Goal: Task Accomplishment & Management: Use online tool/utility

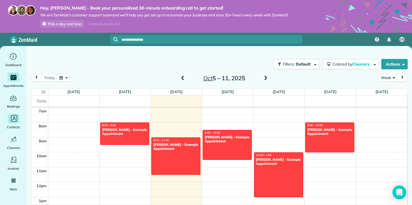
click at [12, 126] on span "Contacts" at bounding box center [13, 127] width 13 height 6
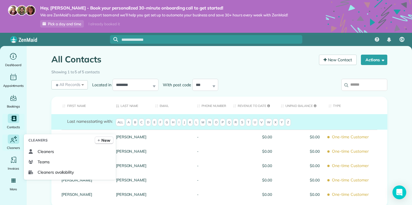
click at [15, 145] on span "Cleaners" at bounding box center [13, 148] width 13 height 6
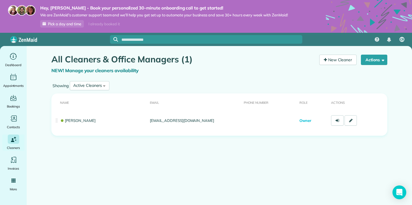
click at [240, 82] on div "Showing Active Cleaners All Cleaners Active Cleaners Inactive Cleaners" at bounding box center [219, 86] width 336 height 12
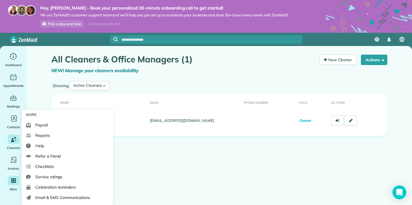
click at [14, 182] on icon "Main" at bounding box center [13, 180] width 5 height 5
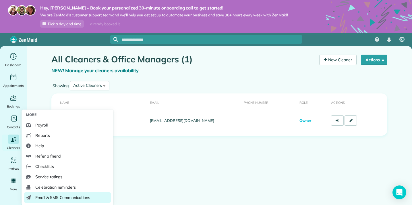
click at [56, 198] on span "Email & SMS Communications" at bounding box center [62, 198] width 55 height 6
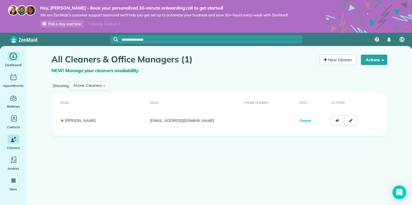
click at [14, 53] on icon "Main" at bounding box center [13, 56] width 9 height 9
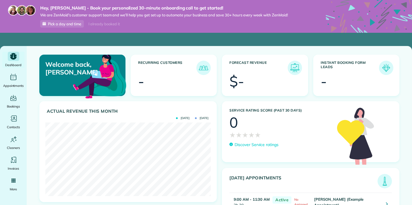
scroll to position [74, 166]
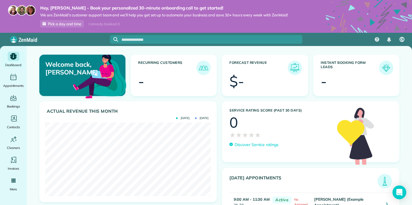
click at [220, 50] on div "Welcome back, Cynthia! Recurring Customers - Forecast Revenue $- Instant Bookin…" at bounding box center [220, 143] width 386 height 195
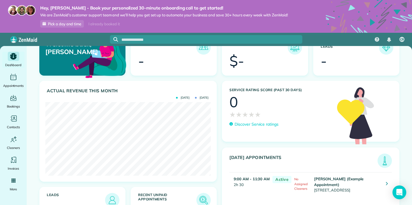
scroll to position [25, 0]
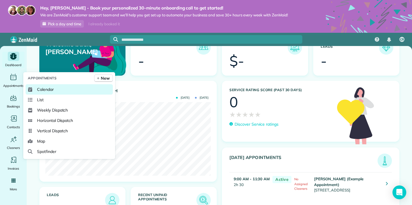
click at [37, 92] on link "Calendar" at bounding box center [69, 89] width 87 height 10
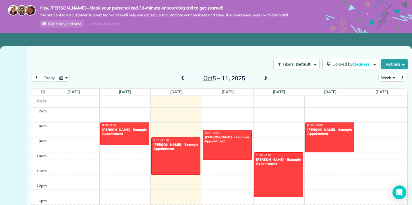
scroll to position [105, 0]
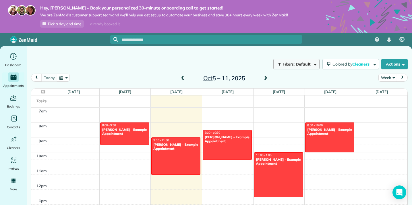
click at [313, 66] on span "button" at bounding box center [314, 64] width 4 height 4
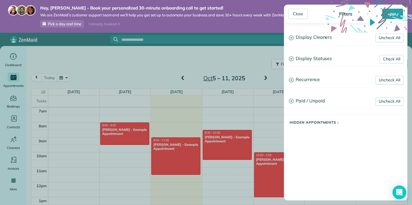
click at [268, 54] on div "Close Filters Apply Uncheck All Display Cleaners Cynthia Resendez No Cleaners A…" at bounding box center [206, 102] width 412 height 205
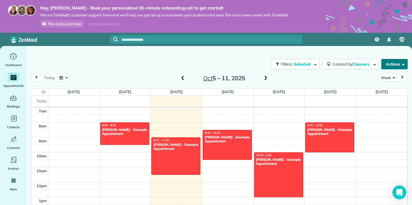
click at [403, 64] on span "button" at bounding box center [403, 64] width 4 height 4
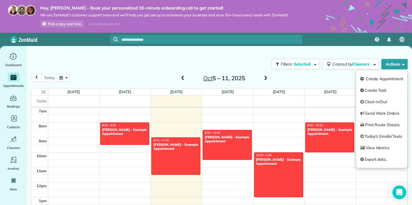
click at [250, 53] on div "Filters: Selected Colored by Cleaners Color by Cleaner Color by Team Color by S…" at bounding box center [220, 128] width 386 height 164
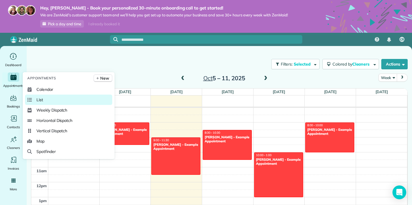
click at [43, 100] on span "List" at bounding box center [40, 100] width 7 height 6
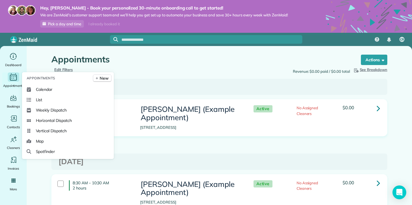
click at [13, 77] on icon "Main" at bounding box center [13, 77] width 9 height 9
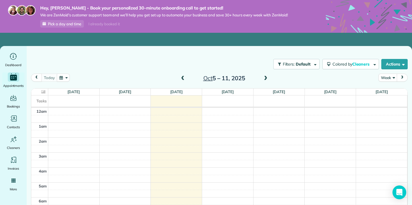
scroll to position [105, 0]
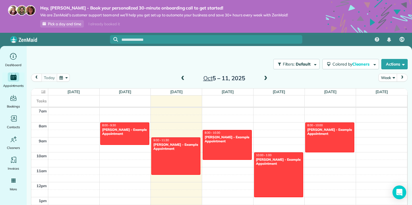
click at [62, 76] on button "button" at bounding box center [63, 78] width 13 height 8
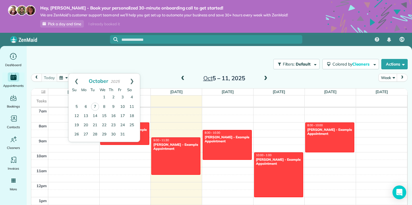
click at [53, 58] on div "Filters: Default Colored by Cleaners Color by Cleaner Color by Team Color by St…" at bounding box center [220, 64] width 386 height 19
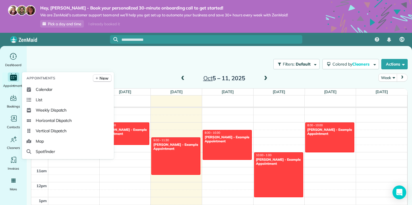
click at [19, 78] on div "Main" at bounding box center [13, 76] width 11 height 9
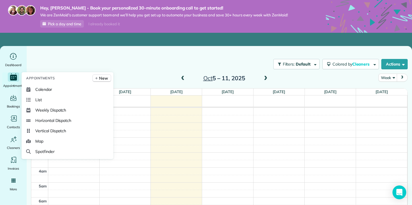
scroll to position [105, 0]
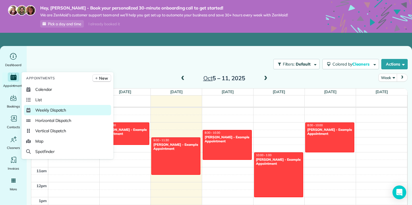
click at [41, 111] on span "Weekly Dispatch" at bounding box center [50, 110] width 31 height 6
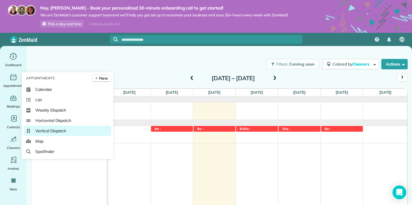
click at [45, 131] on span "Vertical Dispatch" at bounding box center [50, 131] width 31 height 6
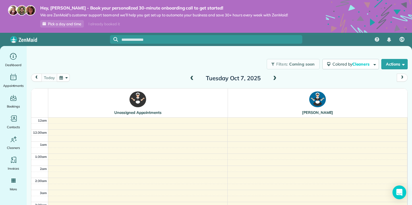
scroll to position [145, 0]
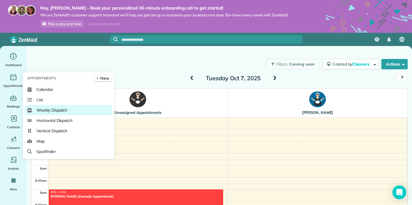
click at [46, 110] on span "Weekly Dispatch" at bounding box center [52, 110] width 31 height 6
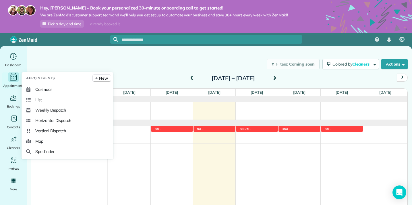
click at [12, 81] on icon "Main" at bounding box center [13, 77] width 9 height 9
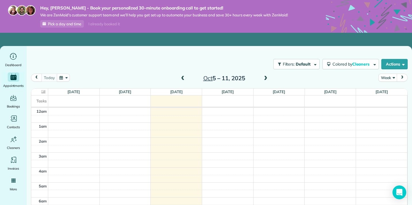
scroll to position [105, 0]
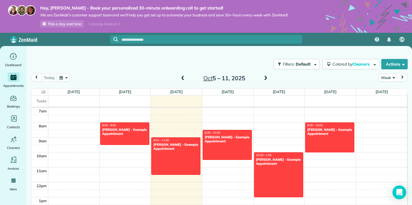
click at [97, 64] on div "Filters: Default Colored by Cleaners Color by Cleaner Color by Team Color by St…" at bounding box center [220, 64] width 386 height 19
click at [394, 66] on button "Actions" at bounding box center [395, 64] width 26 height 10
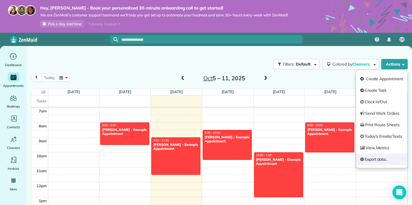
click at [377, 158] on link "Export data.." at bounding box center [381, 158] width 51 height 11
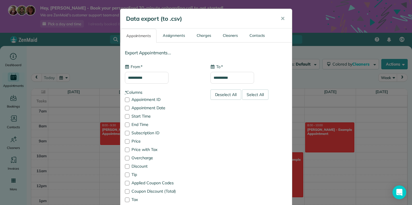
type input "**********"
click at [249, 95] on div "Select All" at bounding box center [255, 94] width 26 height 10
click at [252, 97] on div "Select All" at bounding box center [255, 94] width 26 height 10
click at [235, 36] on link "Cleaners" at bounding box center [230, 36] width 26 height 14
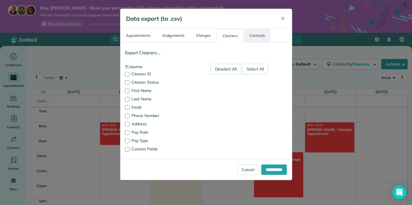
click at [251, 36] on link "Contacts" at bounding box center [257, 36] width 26 height 14
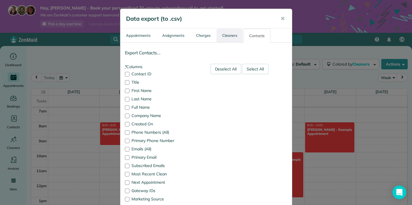
click at [235, 34] on link "Cleaners" at bounding box center [230, 36] width 26 height 14
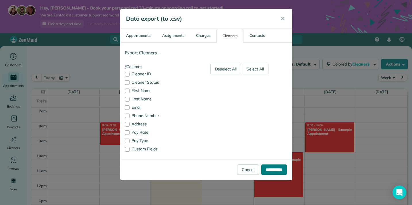
click at [273, 171] on input "**********" at bounding box center [275, 169] width 26 height 10
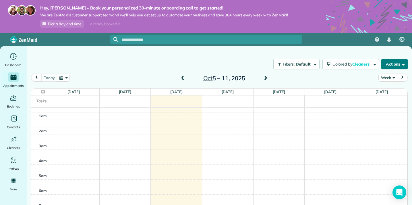
scroll to position [0, 0]
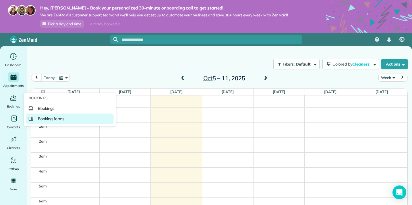
click at [35, 115] on link "Booking forms" at bounding box center [69, 119] width 87 height 10
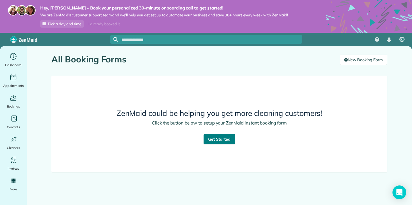
click at [211, 137] on link "Get Started" at bounding box center [220, 139] width 32 height 10
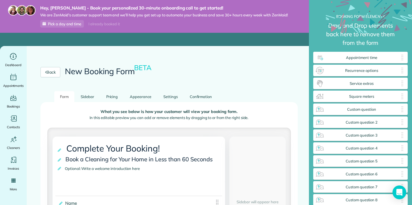
scroll to position [3, 0]
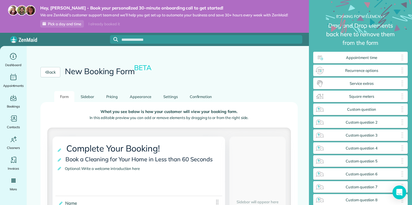
click at [277, 95] on ul "Form Sidebar Pricing Appearance Settings Confirmation" at bounding box center [170, 96] width 258 height 11
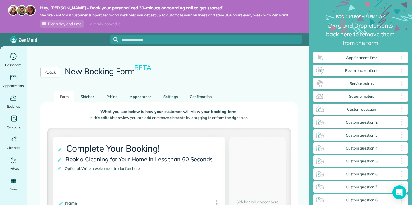
scroll to position [0, 0]
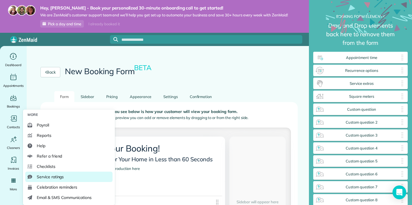
click at [37, 177] on span "Service ratings" at bounding box center [50, 177] width 27 height 6
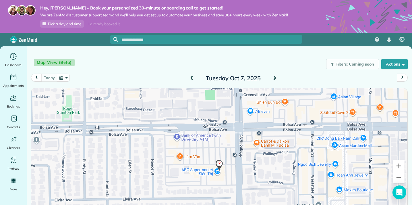
click at [221, 168] on img at bounding box center [220, 166] width 8 height 12
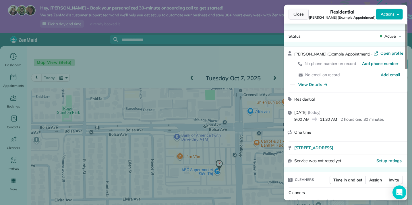
click at [302, 14] on span "Close" at bounding box center [299, 14] width 10 height 6
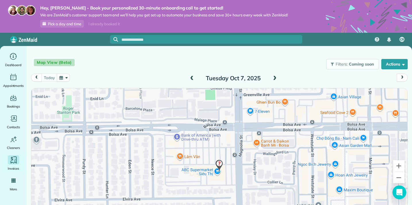
click at [11, 163] on icon "Main" at bounding box center [13, 160] width 9 height 9
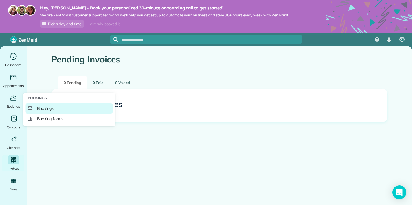
click at [37, 108] on span "Bookings" at bounding box center [45, 108] width 17 height 6
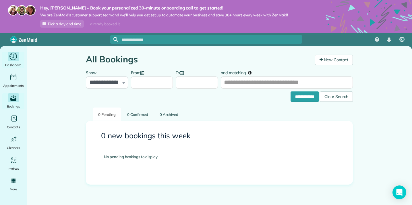
click at [14, 57] on icon "Main" at bounding box center [13, 56] width 9 height 9
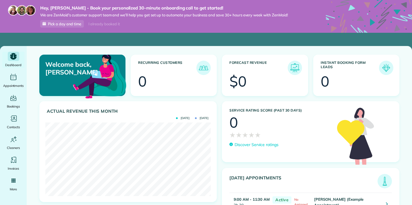
click at [29, 120] on div "Welcome back, [PERSON_NAME]! Recurring Customers 0 Forecast Revenue $0 Instant …" at bounding box center [220, 143] width 386 height 195
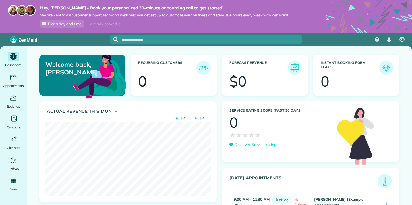
scroll to position [74, 166]
click at [36, 122] on div "Actual Revenue this month [DATE] [DATE] $ 0" at bounding box center [128, 154] width 186 height 106
